Goal: Task Accomplishment & Management: Complete application form

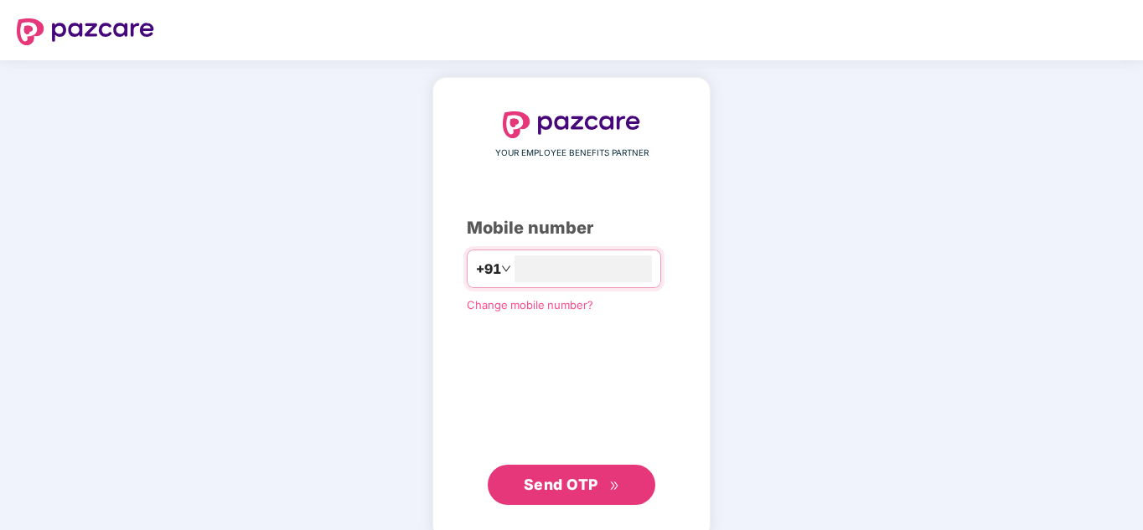
type input "**********"
click at [577, 493] on span "Send OTP" at bounding box center [572, 484] width 96 height 23
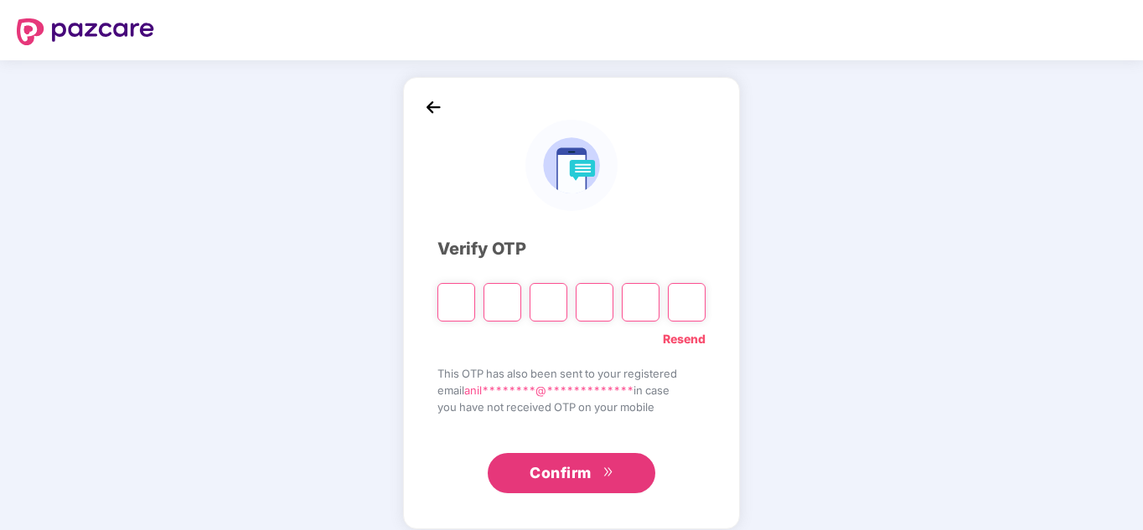
type input "*"
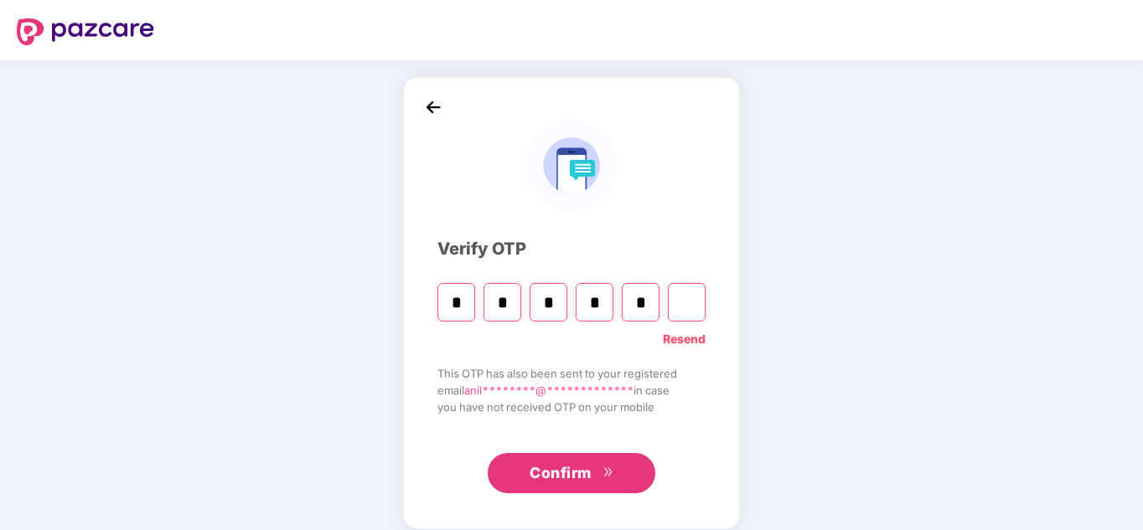
type input "*"
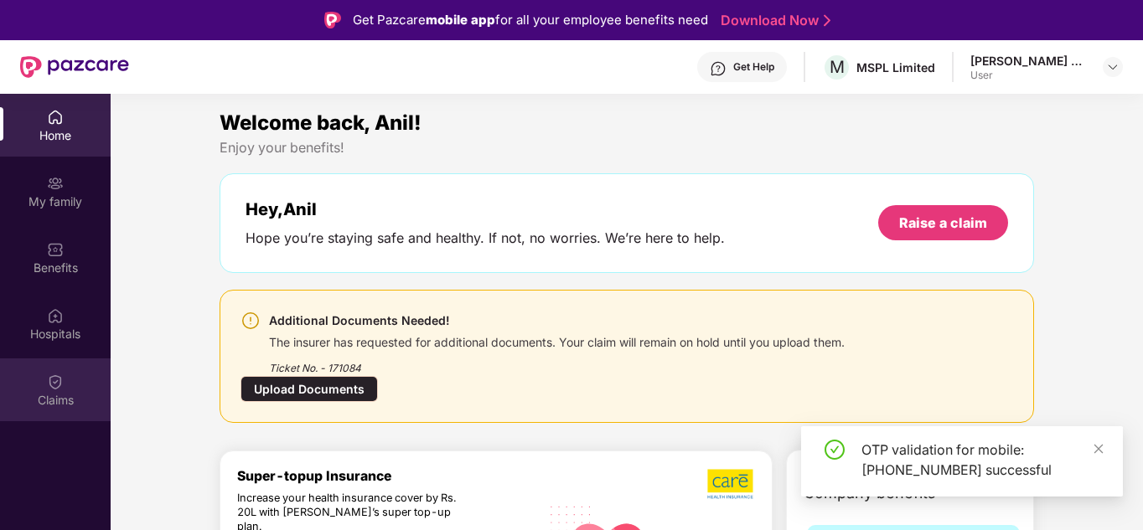
click at [56, 380] on img at bounding box center [55, 382] width 17 height 17
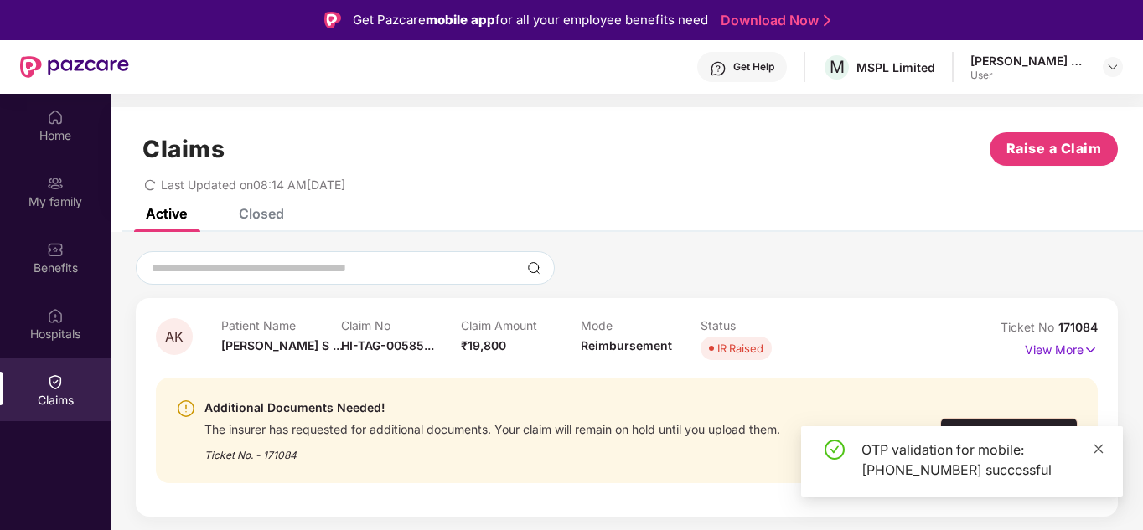
click at [1096, 450] on icon "close" at bounding box center [1098, 449] width 12 height 12
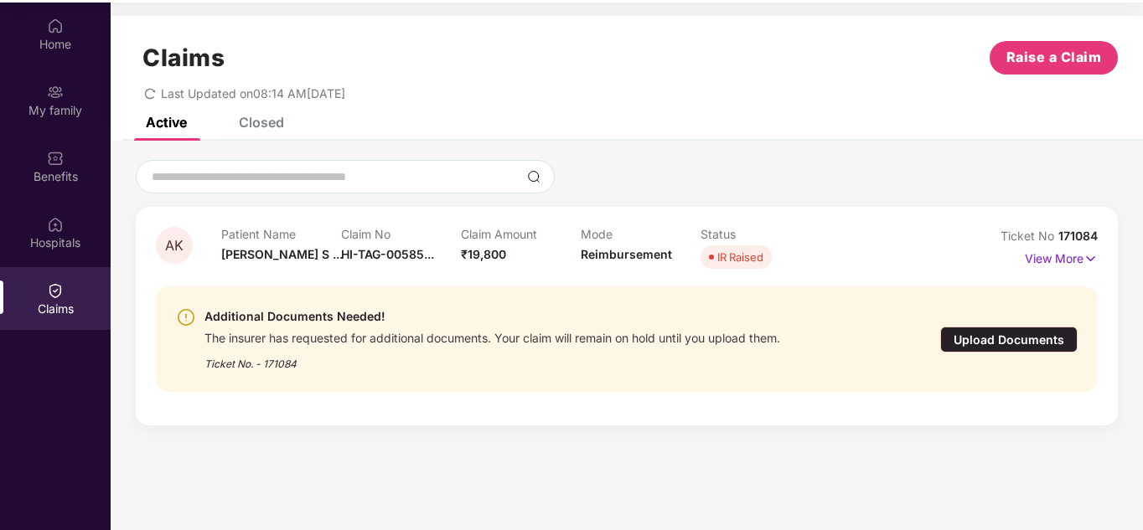
scroll to position [94, 0]
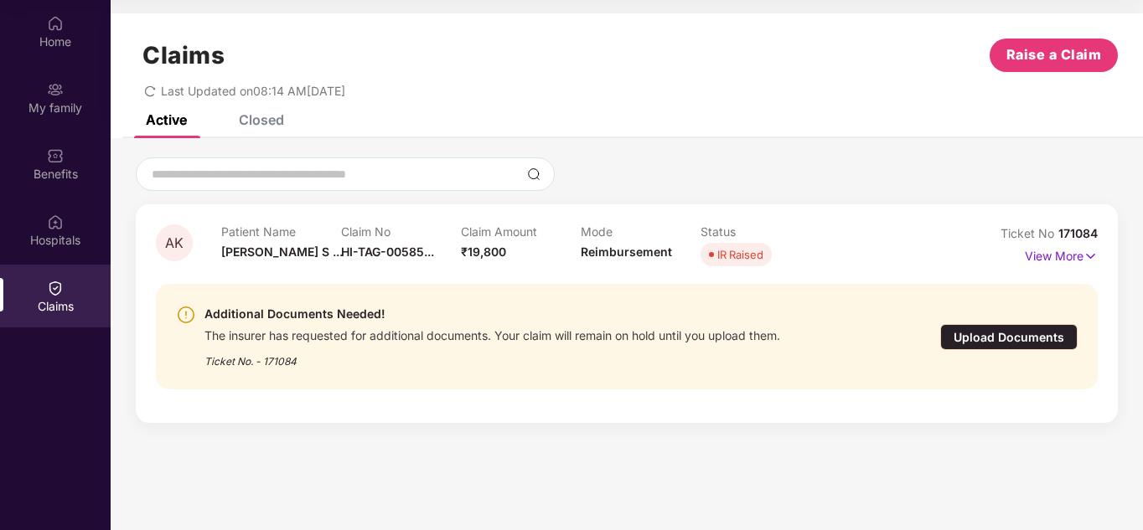
click at [268, 116] on div "Closed" at bounding box center [261, 119] width 45 height 17
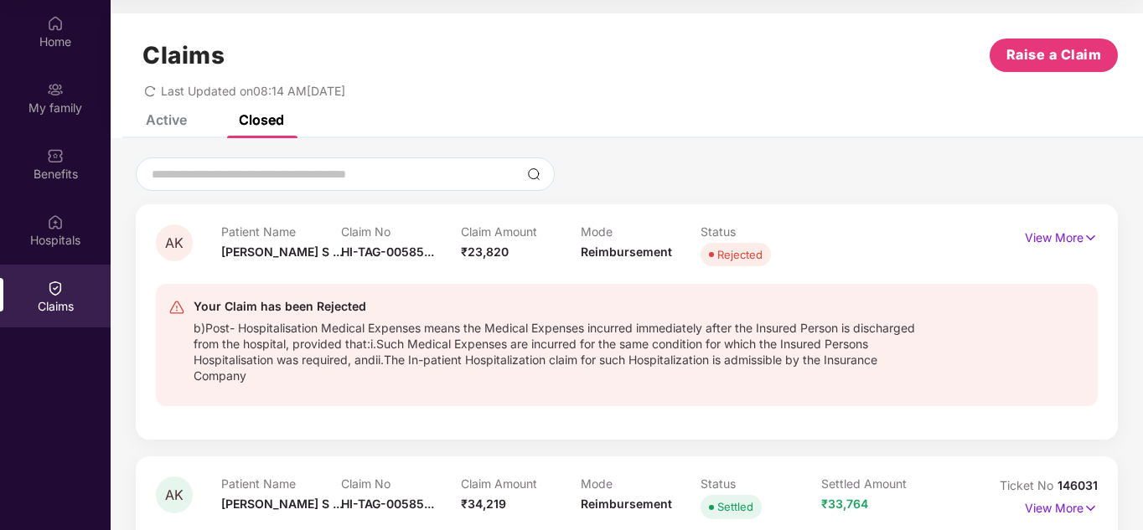
scroll to position [0, 0]
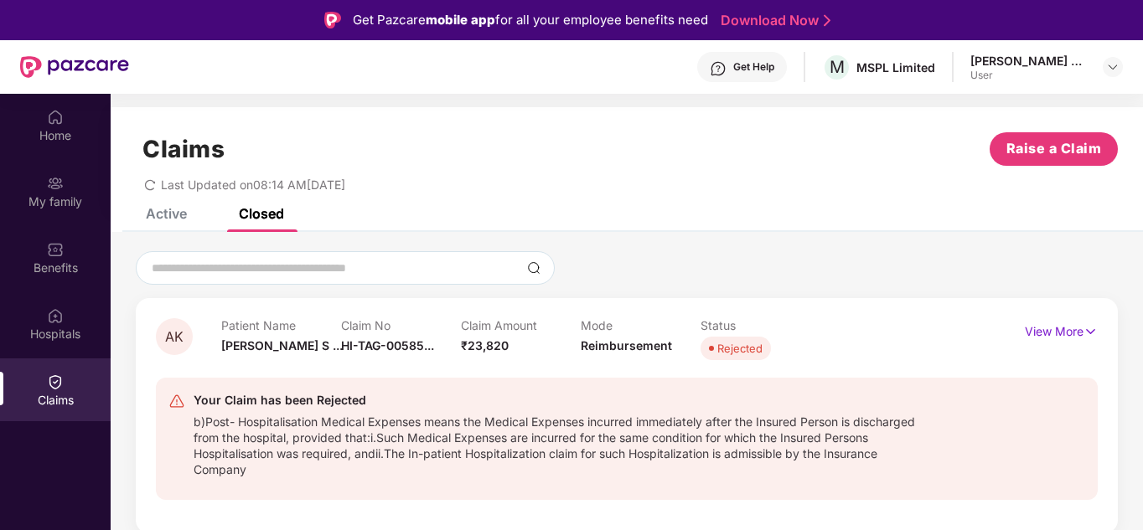
click at [153, 213] on div "Active" at bounding box center [166, 213] width 41 height 17
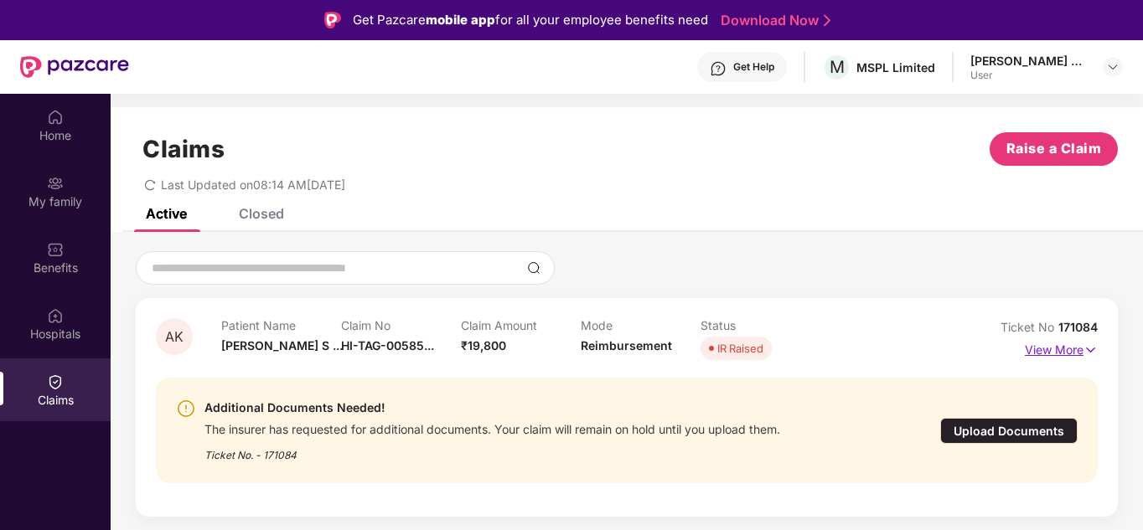
click at [1050, 347] on p "View More" at bounding box center [1061, 348] width 73 height 23
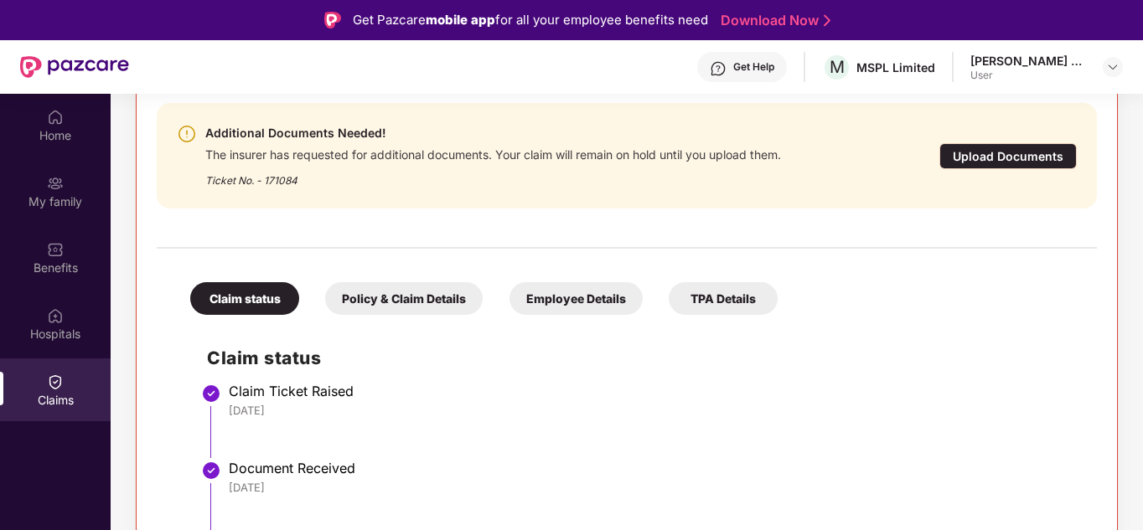
scroll to position [145, 0]
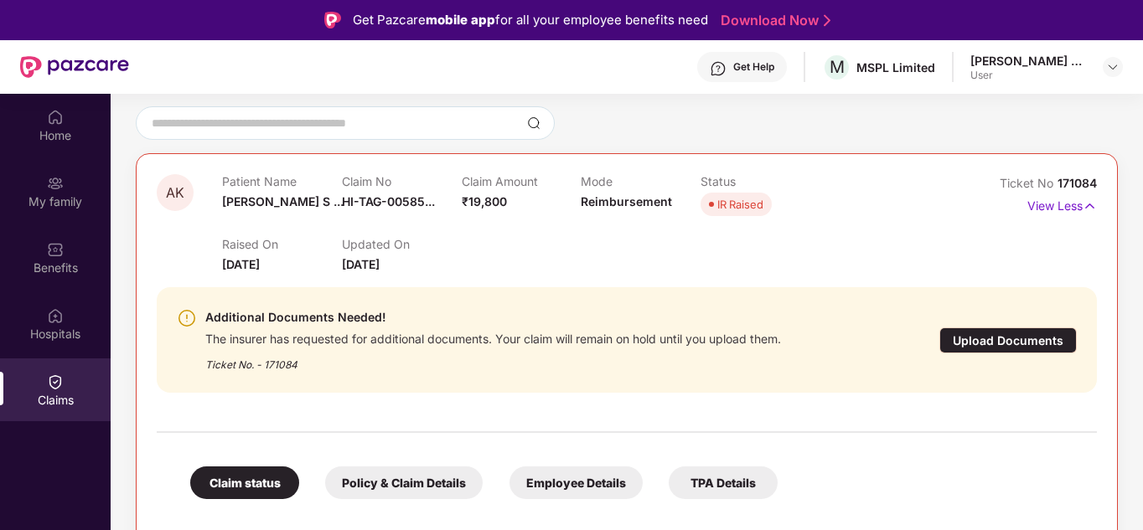
click at [994, 340] on div "Upload Documents" at bounding box center [1007, 341] width 137 height 26
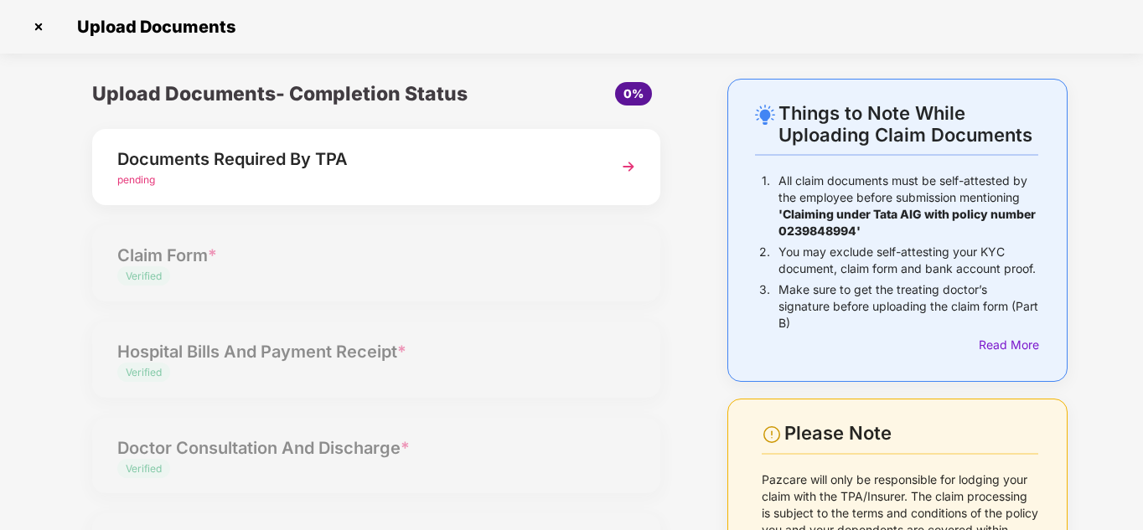
click at [311, 163] on div "Documents Required By TPA" at bounding box center [354, 159] width 474 height 27
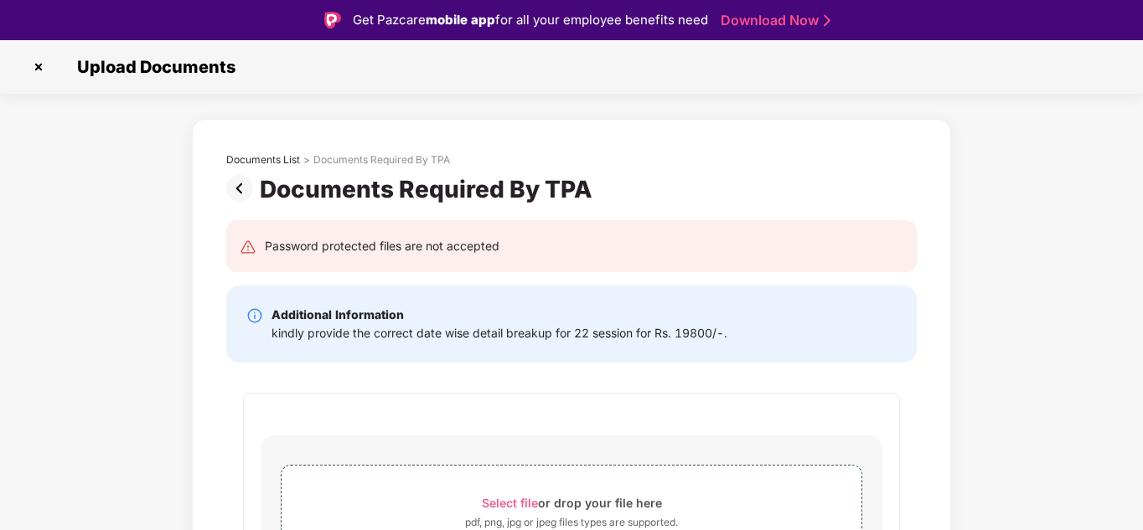
click at [34, 63] on img at bounding box center [38, 67] width 27 height 27
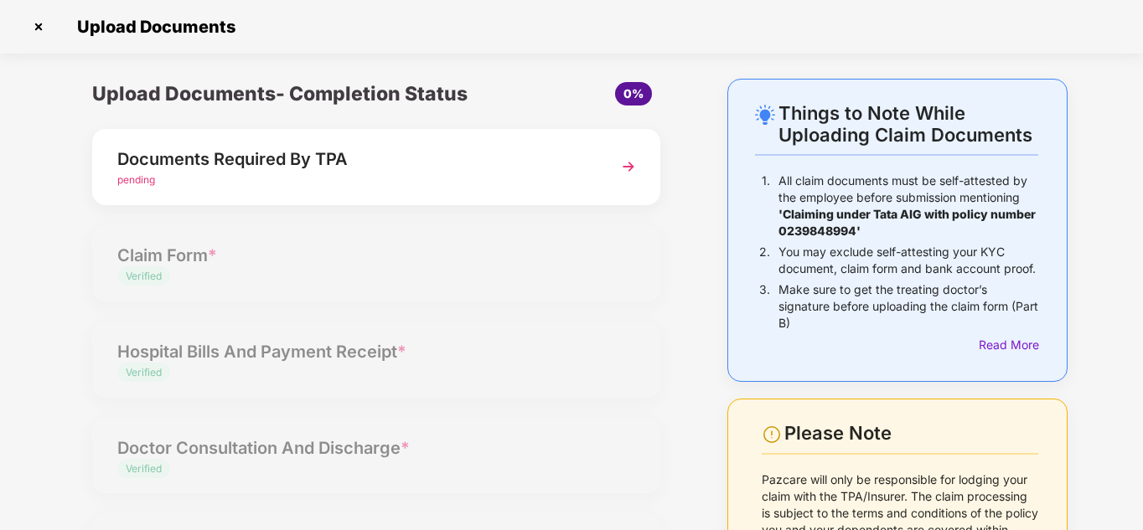
click at [287, 158] on div "Documents Required By TPA" at bounding box center [354, 159] width 474 height 27
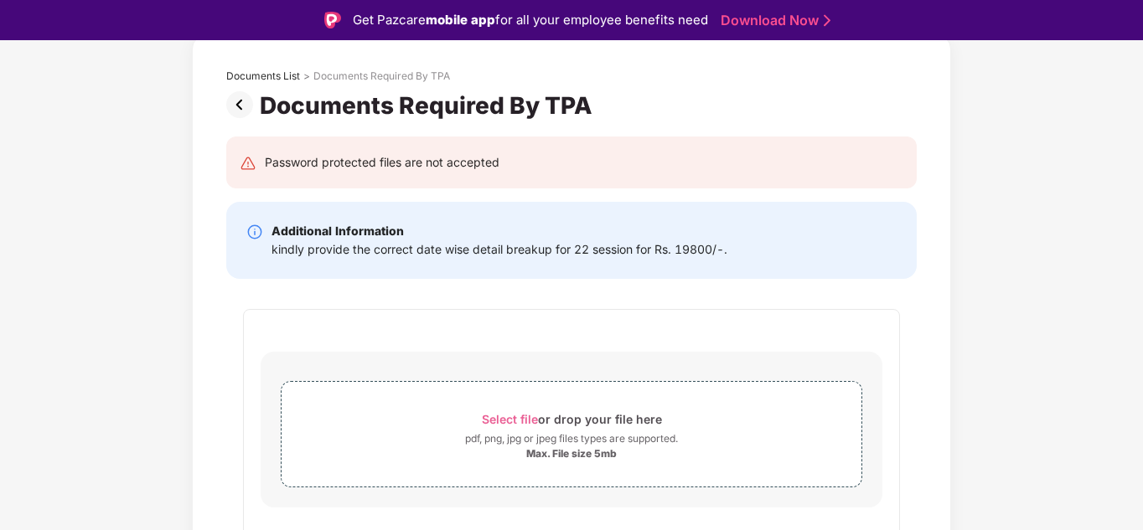
scroll to position [251, 0]
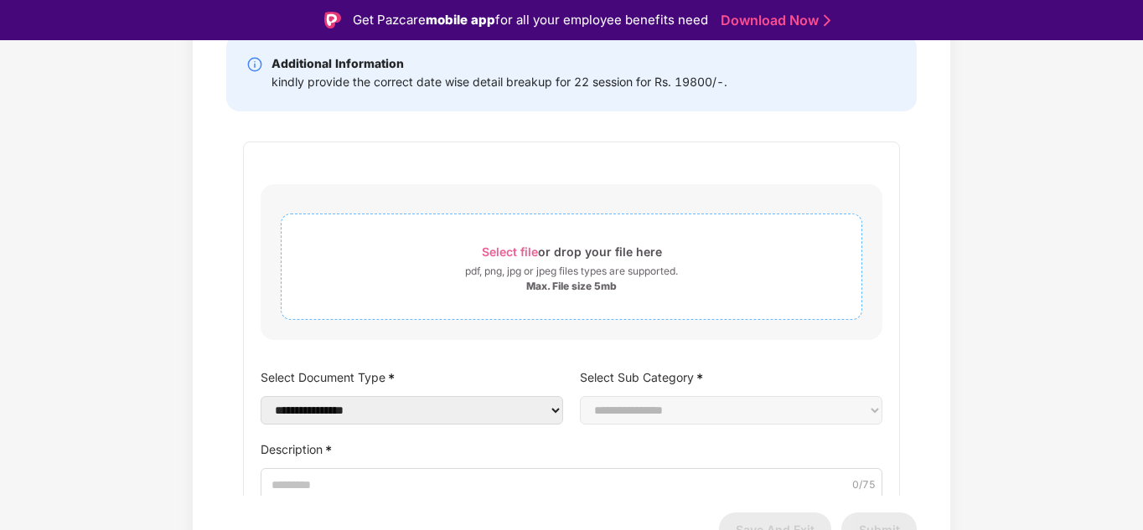
click at [504, 252] on span "Select file" at bounding box center [510, 252] width 56 height 14
click at [514, 250] on span "Select file" at bounding box center [510, 252] width 56 height 14
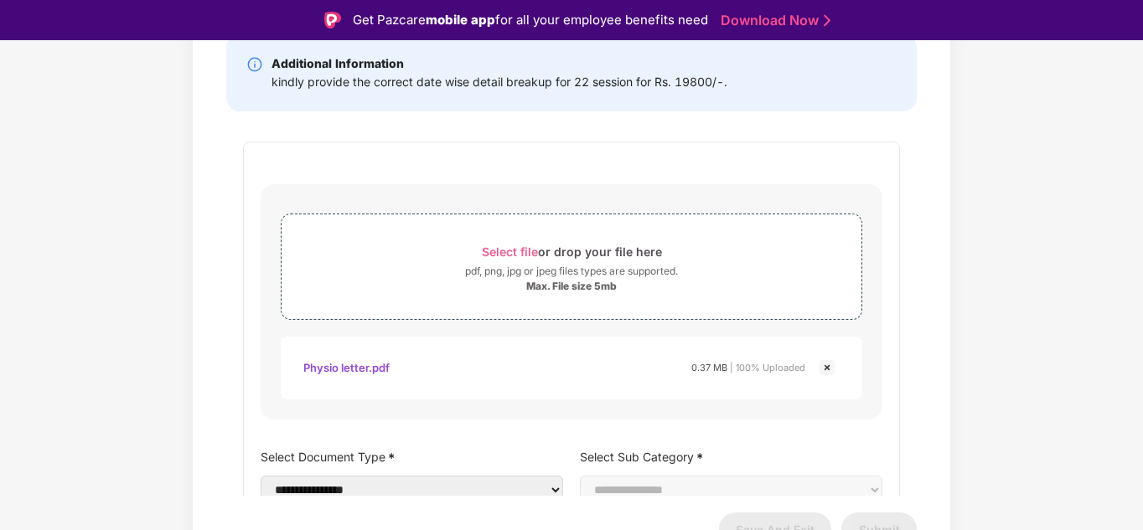
click at [344, 365] on div "Physio letter.pdf" at bounding box center [346, 368] width 86 height 28
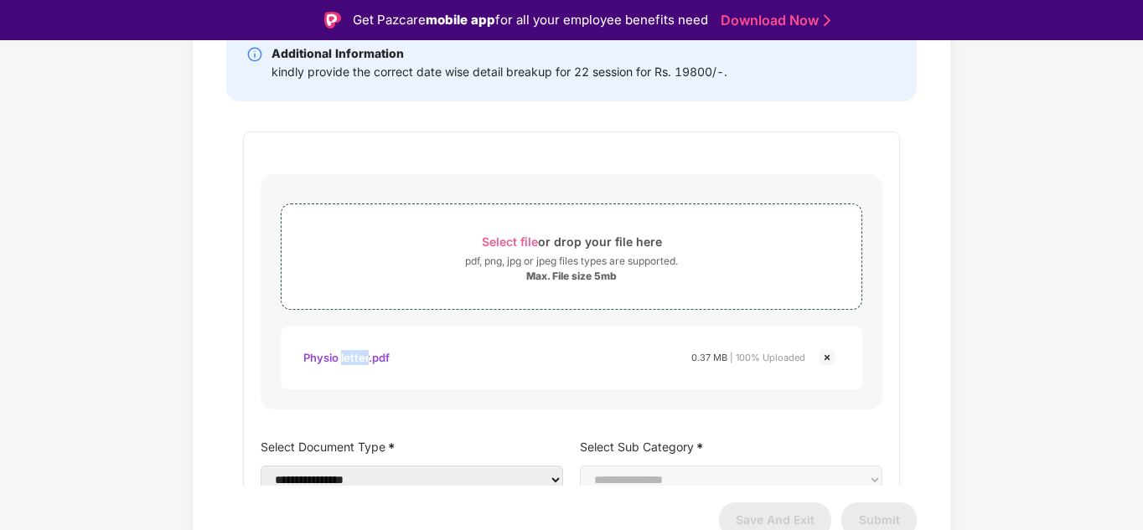
scroll to position [263, 0]
click at [498, 473] on select "**********" at bounding box center [412, 478] width 302 height 28
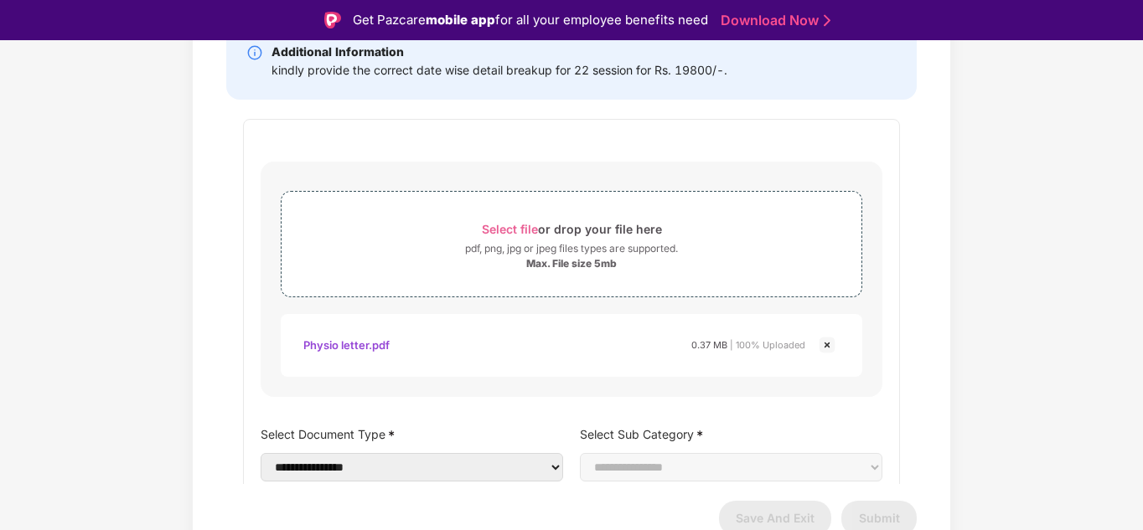
click at [1074, 331] on div "**********" at bounding box center [571, 213] width 1143 height 715
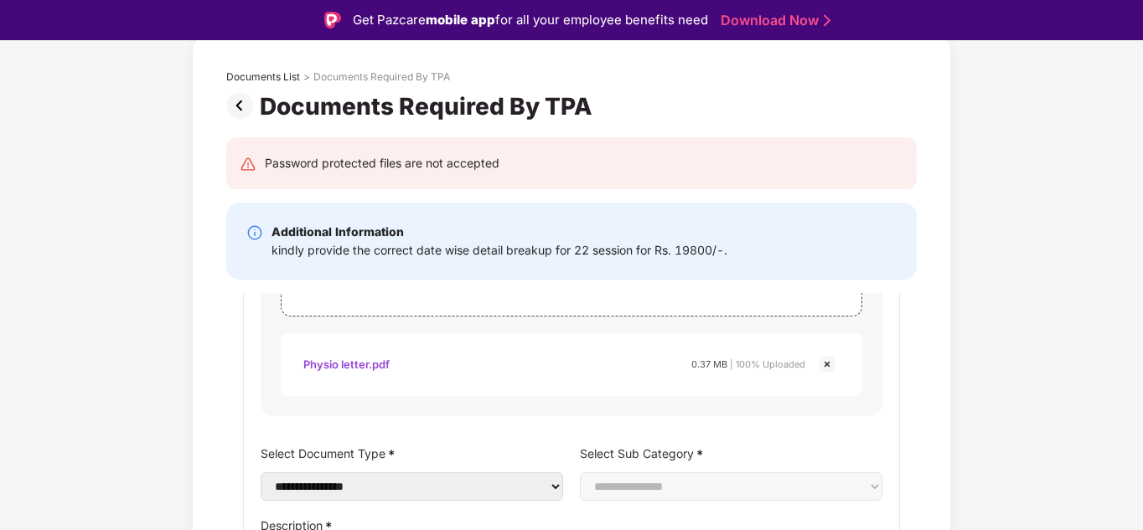
scroll to position [0, 0]
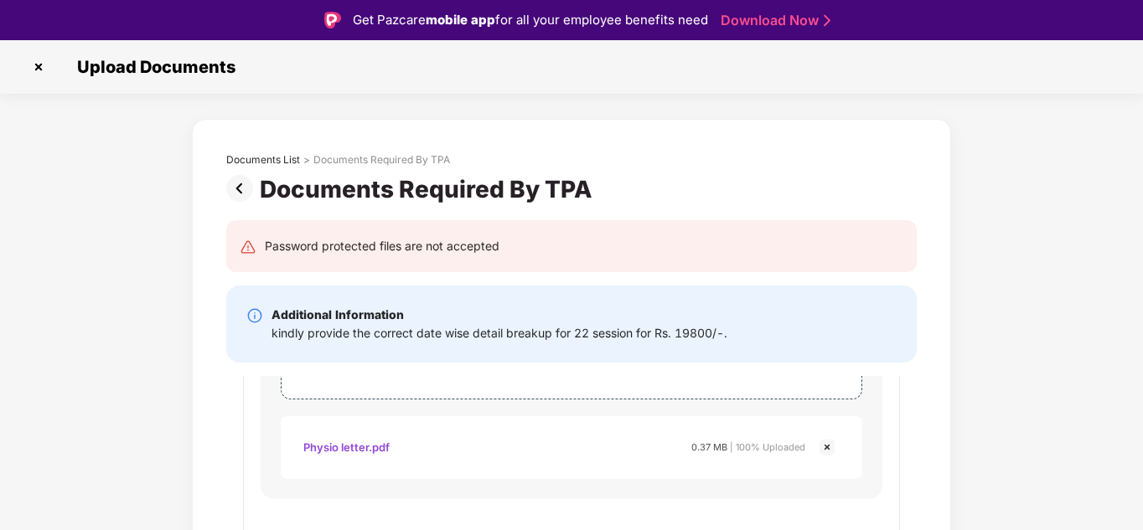
click at [35, 65] on img at bounding box center [38, 67] width 27 height 27
